Goal: Task Accomplishment & Management: Use online tool/utility

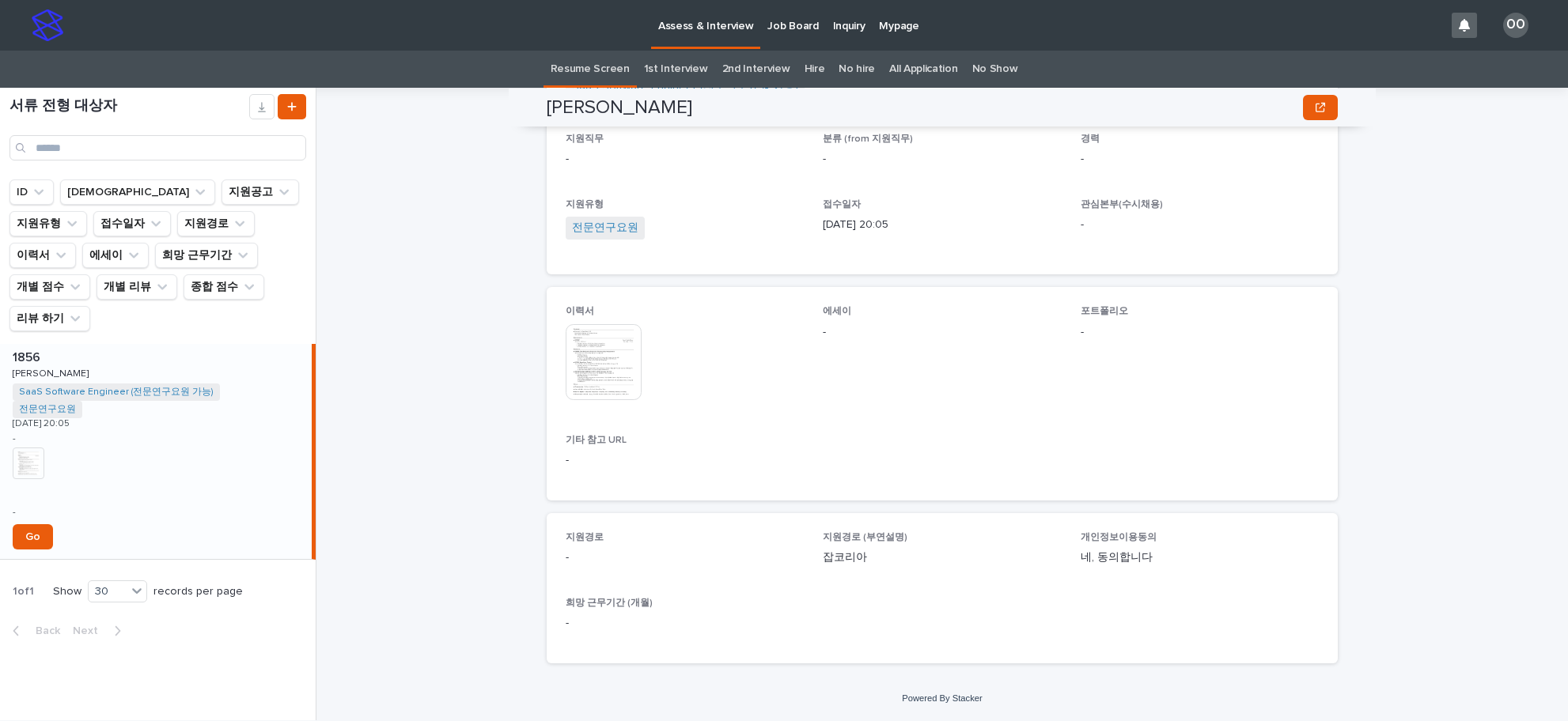
scroll to position [454, 0]
click at [598, 375] on img at bounding box center [604, 362] width 76 height 76
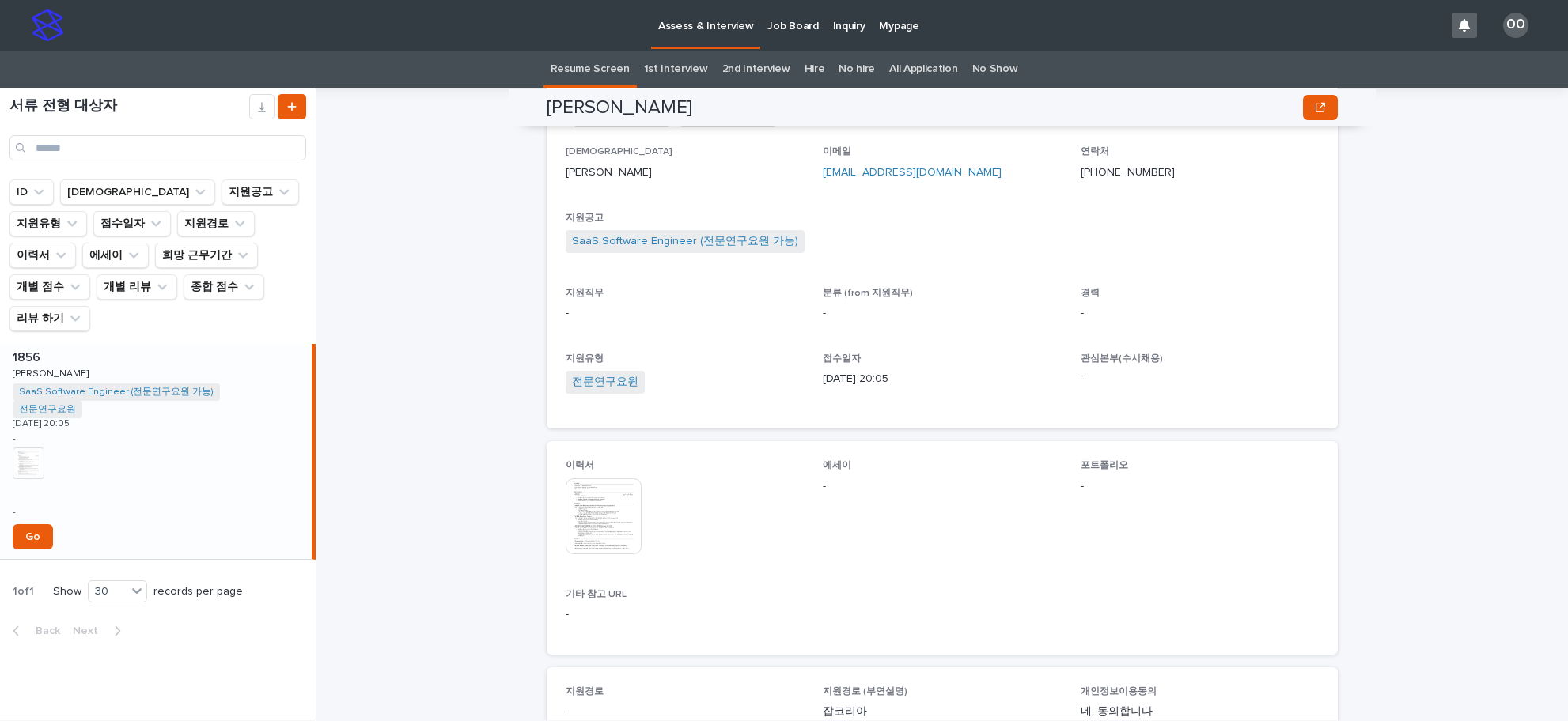
scroll to position [334, 0]
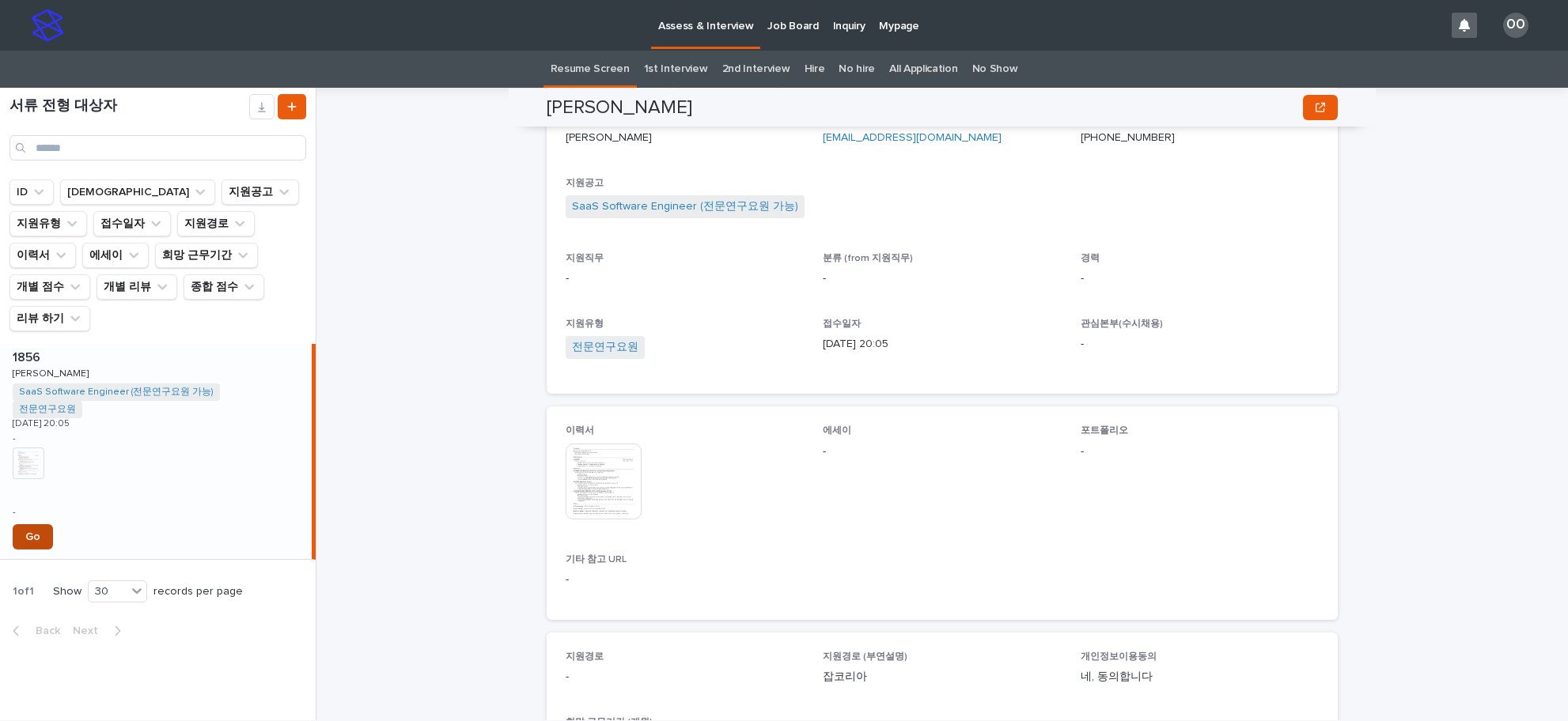
click at [37, 531] on span "Go" at bounding box center [33, 537] width 15 height 11
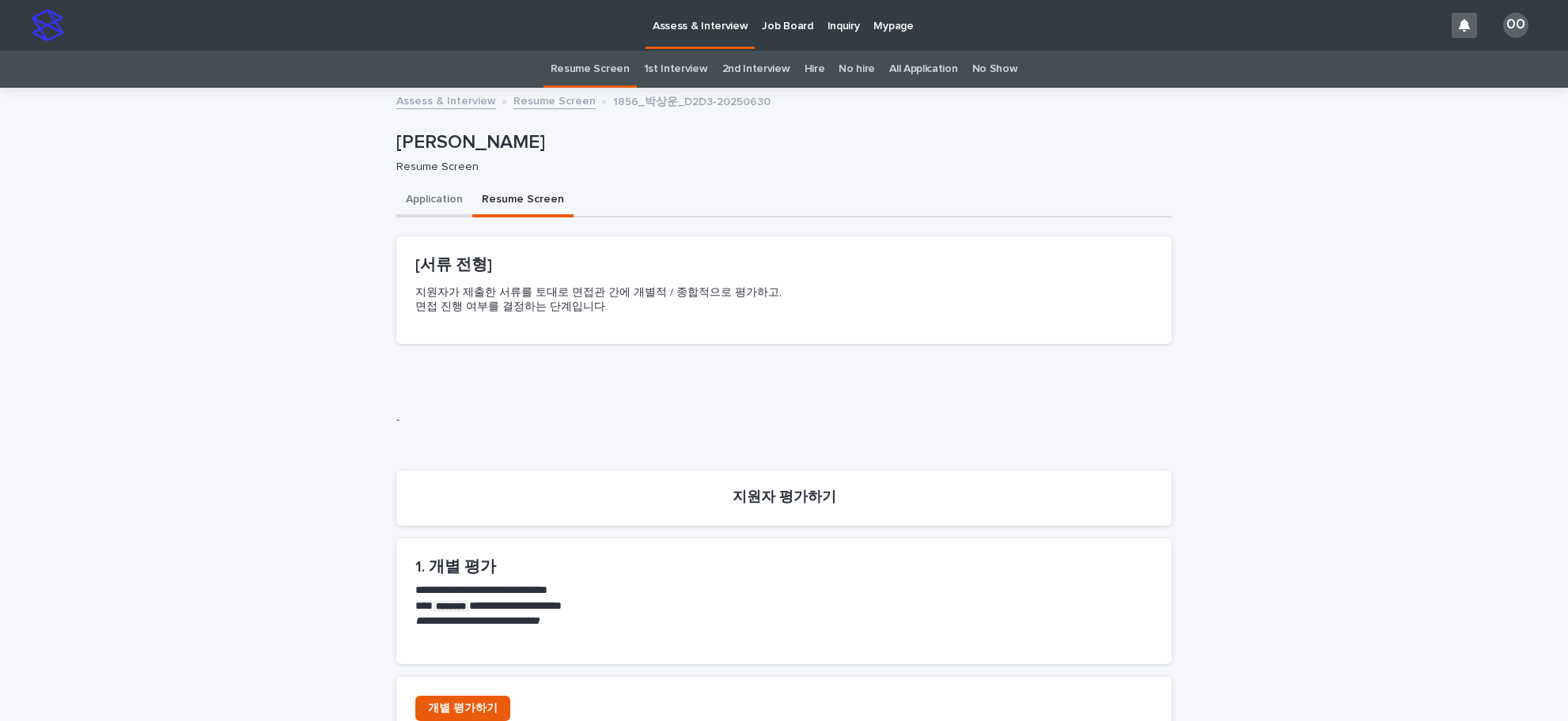
click at [440, 208] on button "Application" at bounding box center [434, 200] width 76 height 34
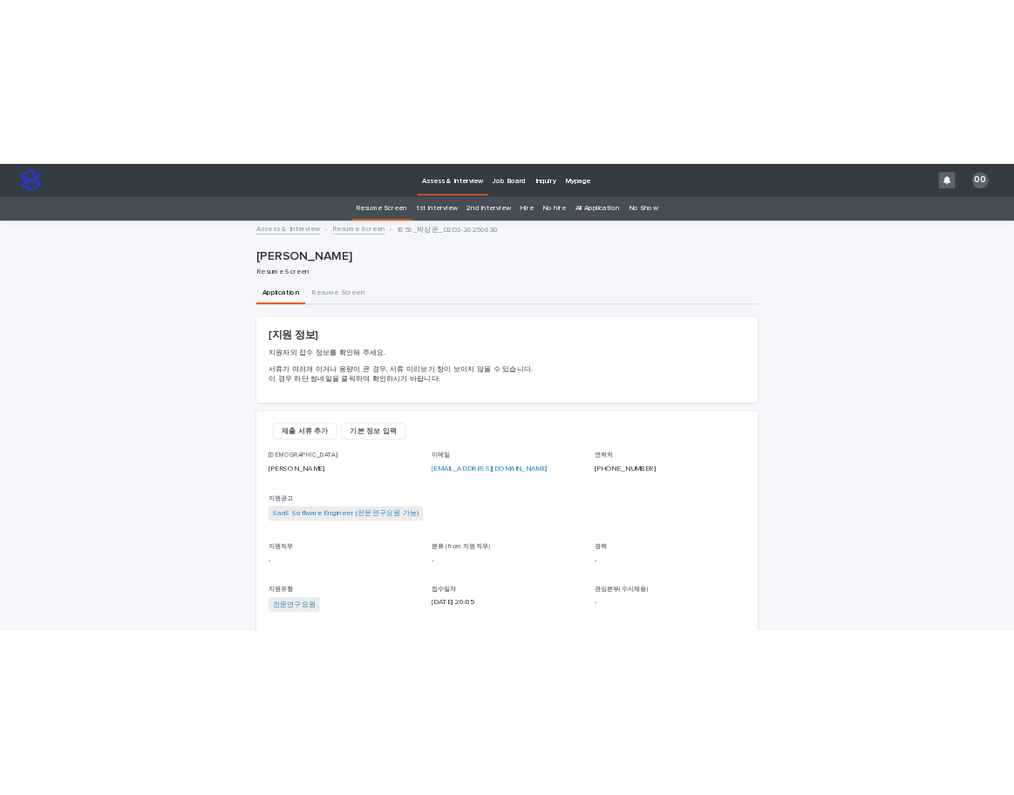
scroll to position [587, 0]
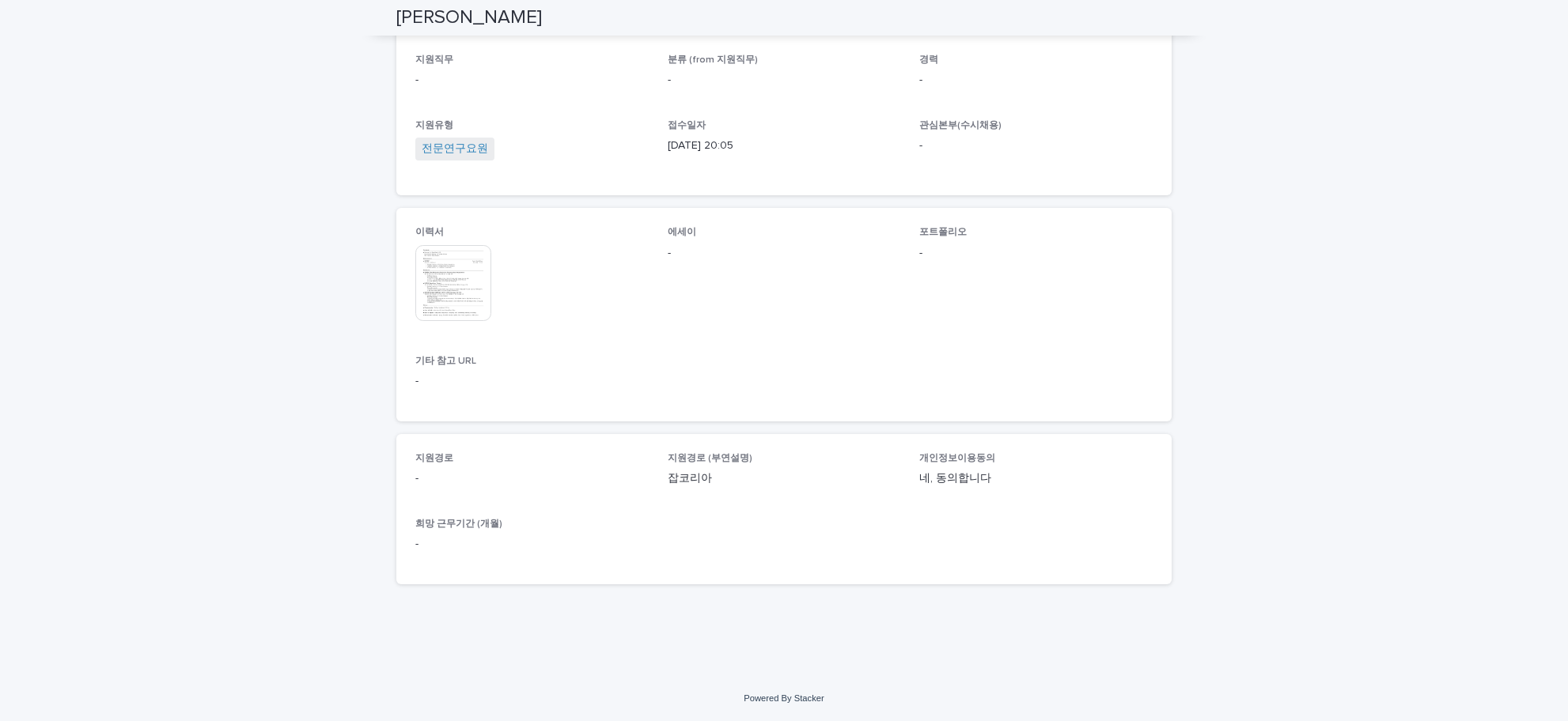
click at [441, 294] on img at bounding box center [453, 283] width 76 height 76
